Goal: Navigation & Orientation: Find specific page/section

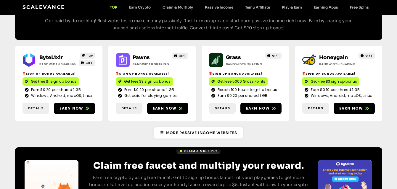
scroll to position [738, 0]
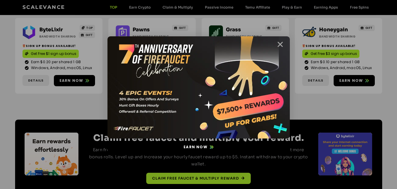
click at [281, 43] on icon "Close" at bounding box center [279, 44] width 7 height 7
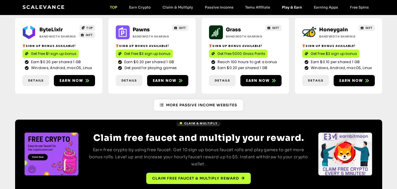
click at [294, 9] on link "Play & Earn" at bounding box center [292, 7] width 32 height 4
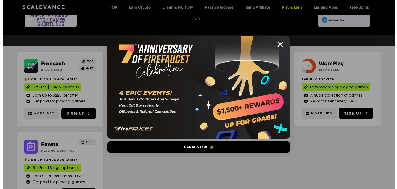
scroll to position [64, 0]
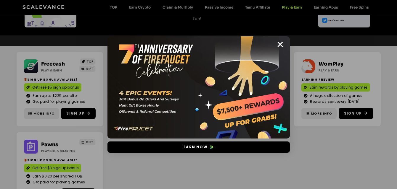
click at [284, 42] on img at bounding box center [198, 87] width 182 height 103
click at [277, 43] on icon "Close" at bounding box center [279, 44] width 7 height 7
